Goal: Information Seeking & Learning: Learn about a topic

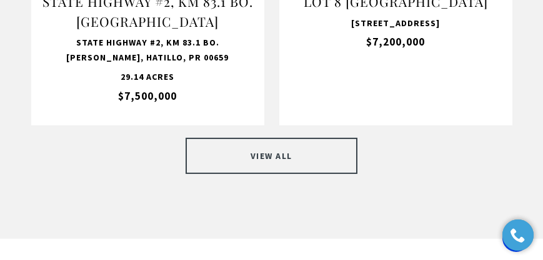
scroll to position [1641, 0]
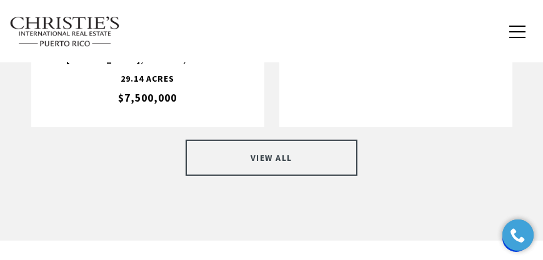
click at [303, 142] on link "VIEW ALL" at bounding box center [271, 158] width 172 height 36
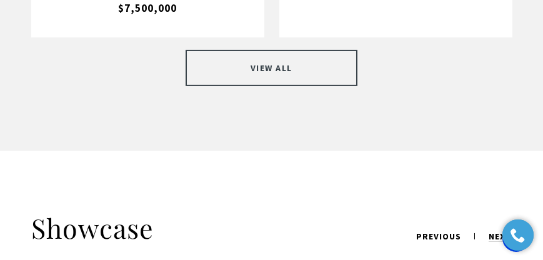
scroll to position [1712, 0]
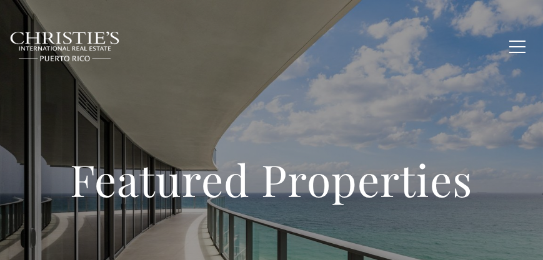
type input "**********"
type input "*********"
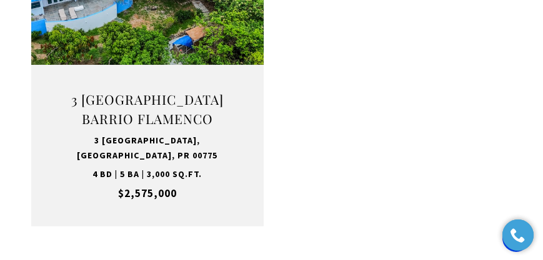
scroll to position [2533, 0]
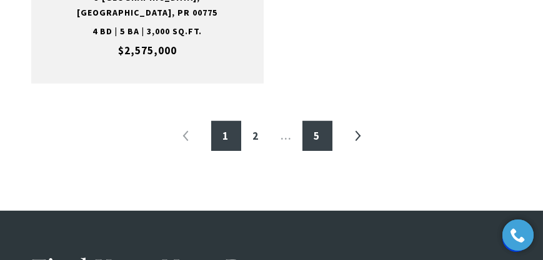
click at [322, 121] on link "5" at bounding box center [317, 136] width 30 height 30
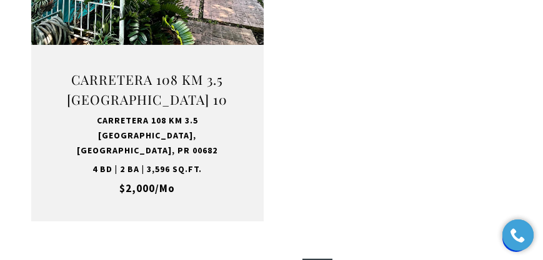
scroll to position [1016, 0]
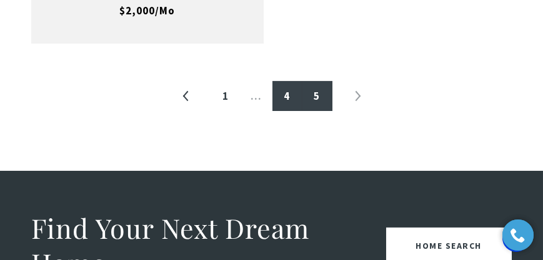
click at [289, 81] on link "4" at bounding box center [287, 96] width 30 height 30
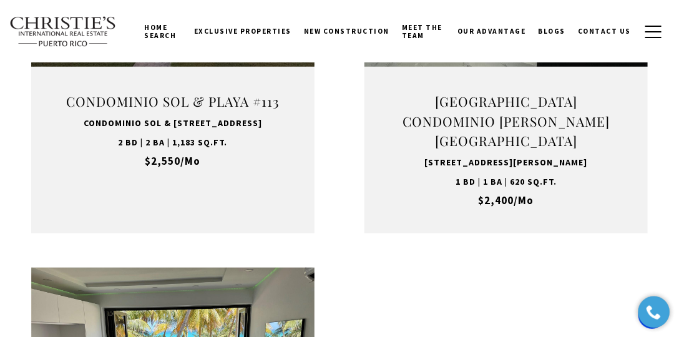
scroll to position [1960, 0]
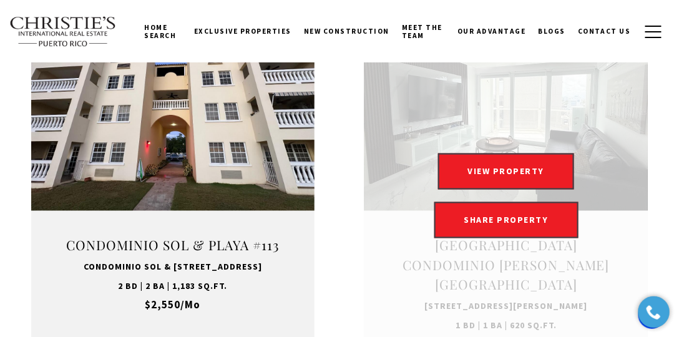
scroll to position [1604, 0]
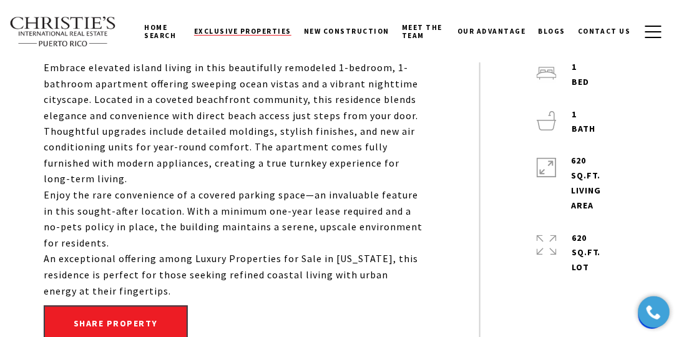
scroll to position [357, 0]
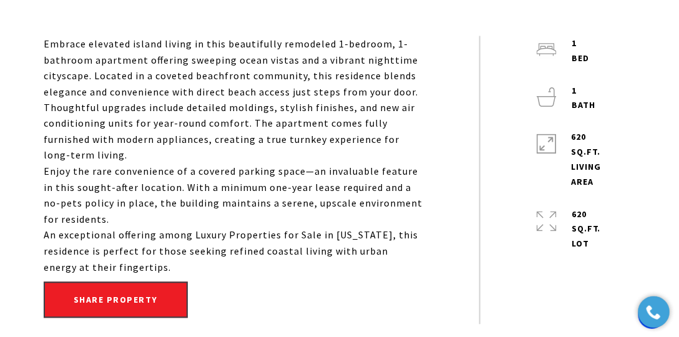
scroll to position [499, 0]
